Goal: Task Accomplishment & Management: Manage account settings

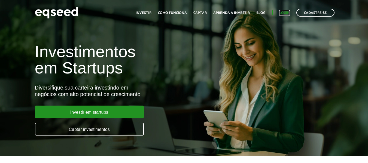
click at [286, 13] on link "Login" at bounding box center [284, 13] width 11 height 4
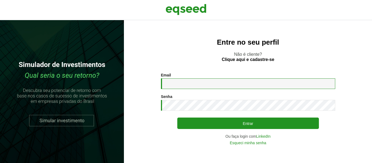
click at [210, 88] on input "Email *" at bounding box center [248, 83] width 174 height 11
type input "**********"
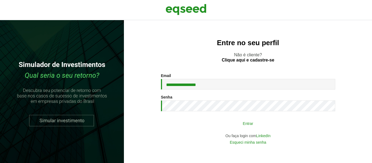
click at [182, 125] on button "Entrar" at bounding box center [248, 123] width 142 height 10
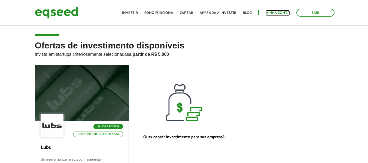
click at [282, 13] on link "Minha conta" at bounding box center [278, 13] width 24 height 4
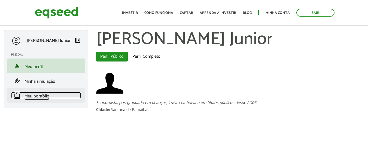
click at [41, 99] on span "Meu portfólio" at bounding box center [37, 96] width 25 height 7
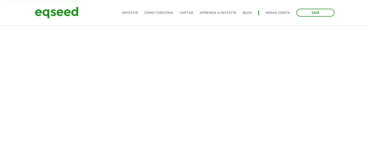
scroll to position [100, 0]
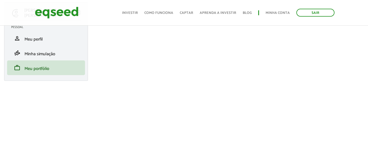
scroll to position [28, 0]
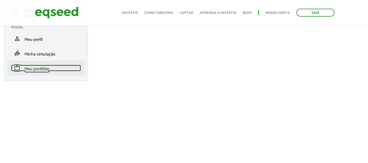
click at [42, 69] on span "Meu portfólio" at bounding box center [37, 68] width 25 height 7
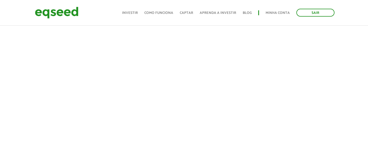
scroll to position [136, 0]
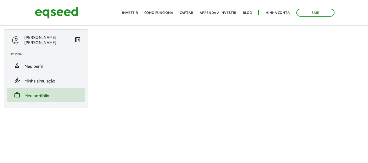
scroll to position [0, 0]
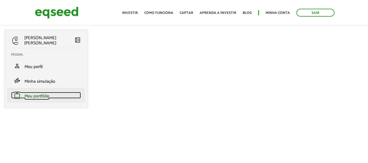
click at [39, 97] on span "Meu portfólio" at bounding box center [37, 96] width 25 height 7
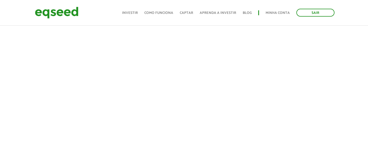
scroll to position [136, 0]
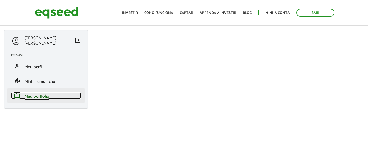
click at [37, 97] on span "Meu portfólio" at bounding box center [37, 96] width 25 height 7
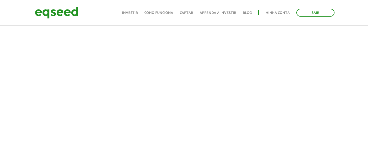
scroll to position [130, 0]
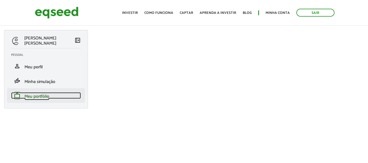
click at [37, 97] on span "Meu portfólio" at bounding box center [37, 96] width 25 height 7
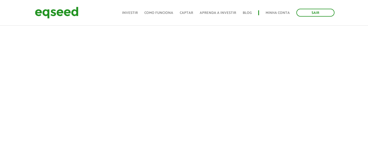
scroll to position [164, 0]
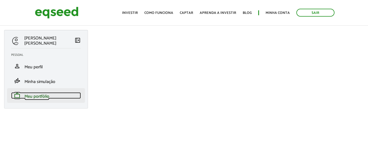
click at [44, 95] on span "Meu portfólio" at bounding box center [37, 96] width 25 height 7
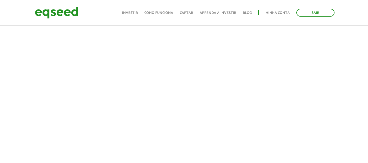
scroll to position [135, 0]
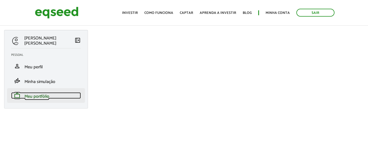
click at [36, 97] on span "Meu portfólio" at bounding box center [37, 96] width 25 height 7
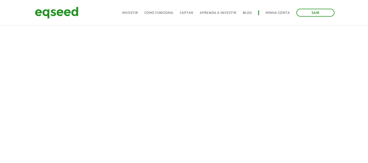
scroll to position [160, 0]
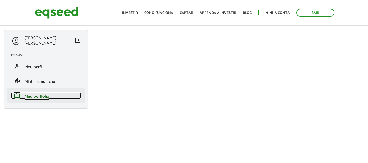
click at [39, 97] on span "Meu portfólio" at bounding box center [37, 96] width 25 height 7
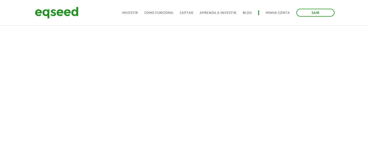
scroll to position [163, 0]
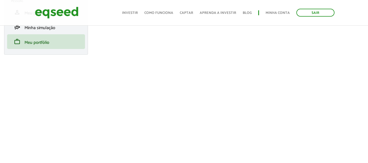
scroll to position [54, 0]
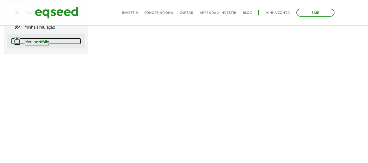
click at [43, 41] on span "Meu portfólio" at bounding box center [37, 41] width 25 height 7
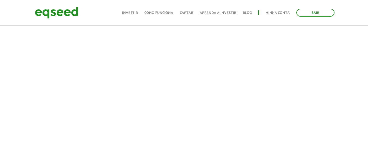
scroll to position [164, 0]
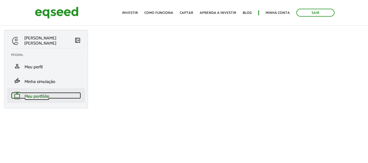
click at [36, 95] on span "Meu portfólio" at bounding box center [37, 96] width 25 height 7
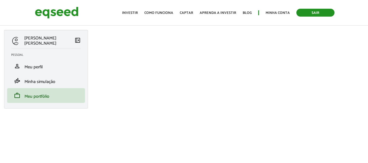
click at [319, 13] on link "Sair" at bounding box center [315, 13] width 38 height 8
